Goal: Information Seeking & Learning: Check status

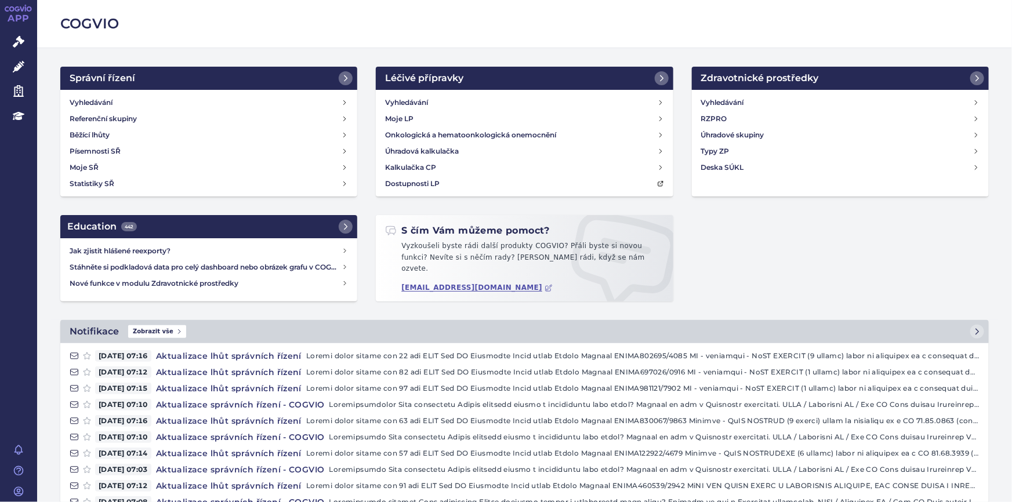
drag, startPoint x: 12, startPoint y: 42, endPoint x: 59, endPoint y: 100, distance: 74.6
click at [13, 42] on icon at bounding box center [19, 42] width 12 height 12
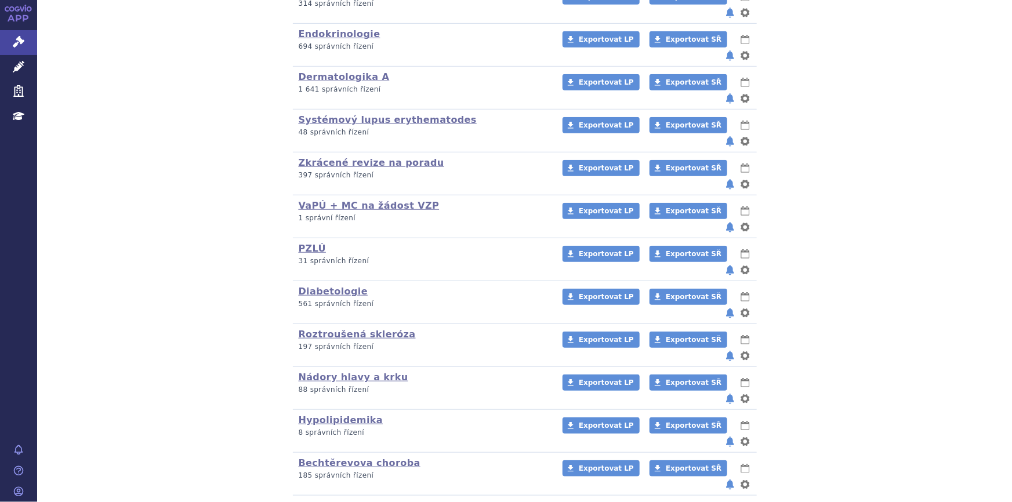
scroll to position [496, 0]
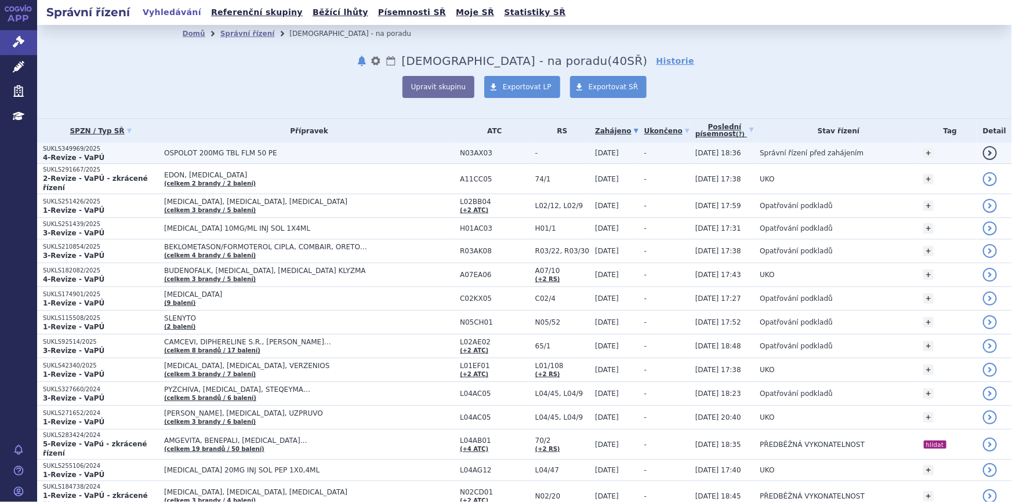
click at [197, 151] on span "OSPOLOT 200MG TBL FLM 50 PE" at bounding box center [309, 153] width 290 height 8
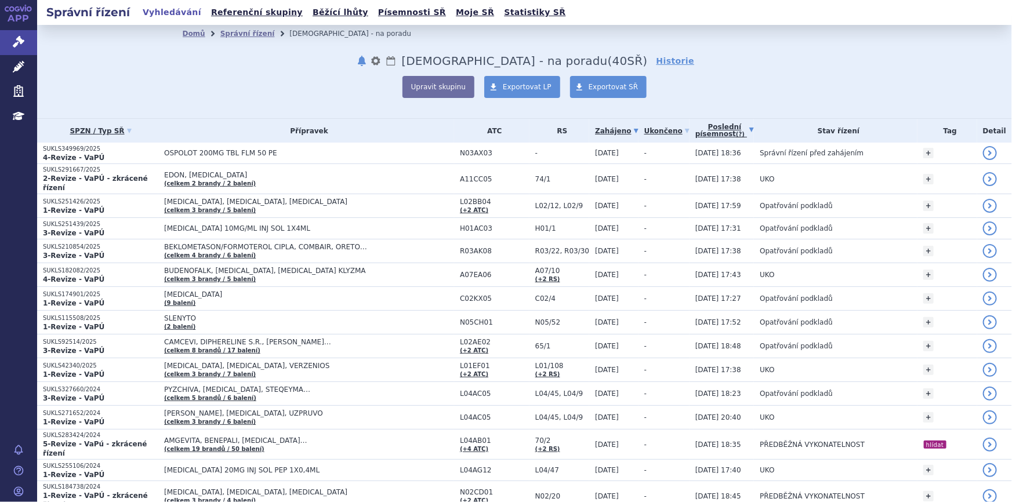
click at [698, 129] on link "Poslední písemnost (?)" at bounding box center [724, 131] width 59 height 24
